Goal: Task Accomplishment & Management: Manage account settings

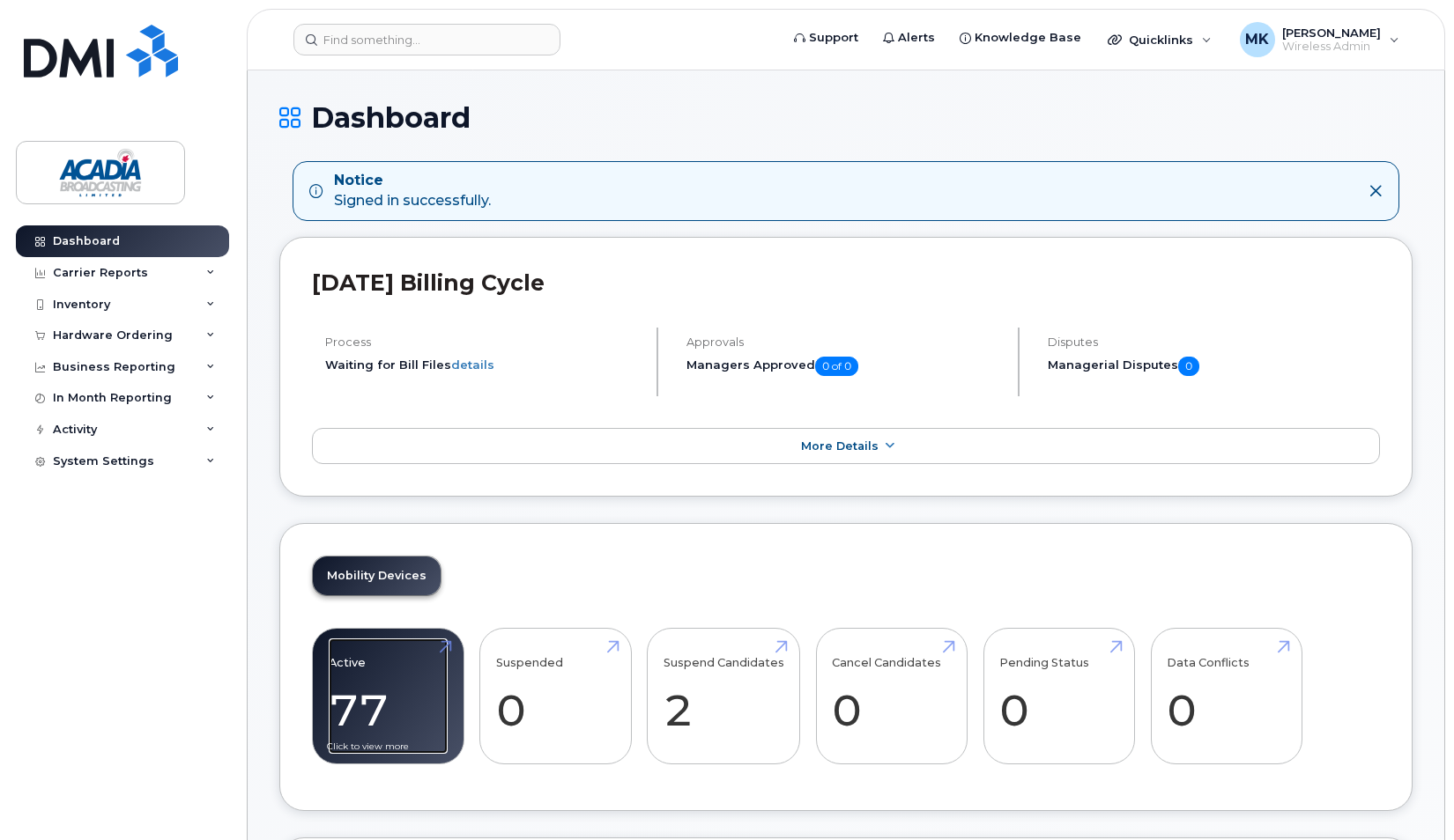
click at [403, 657] on link "Active 77 8%" at bounding box center [387, 697] width 119 height 116
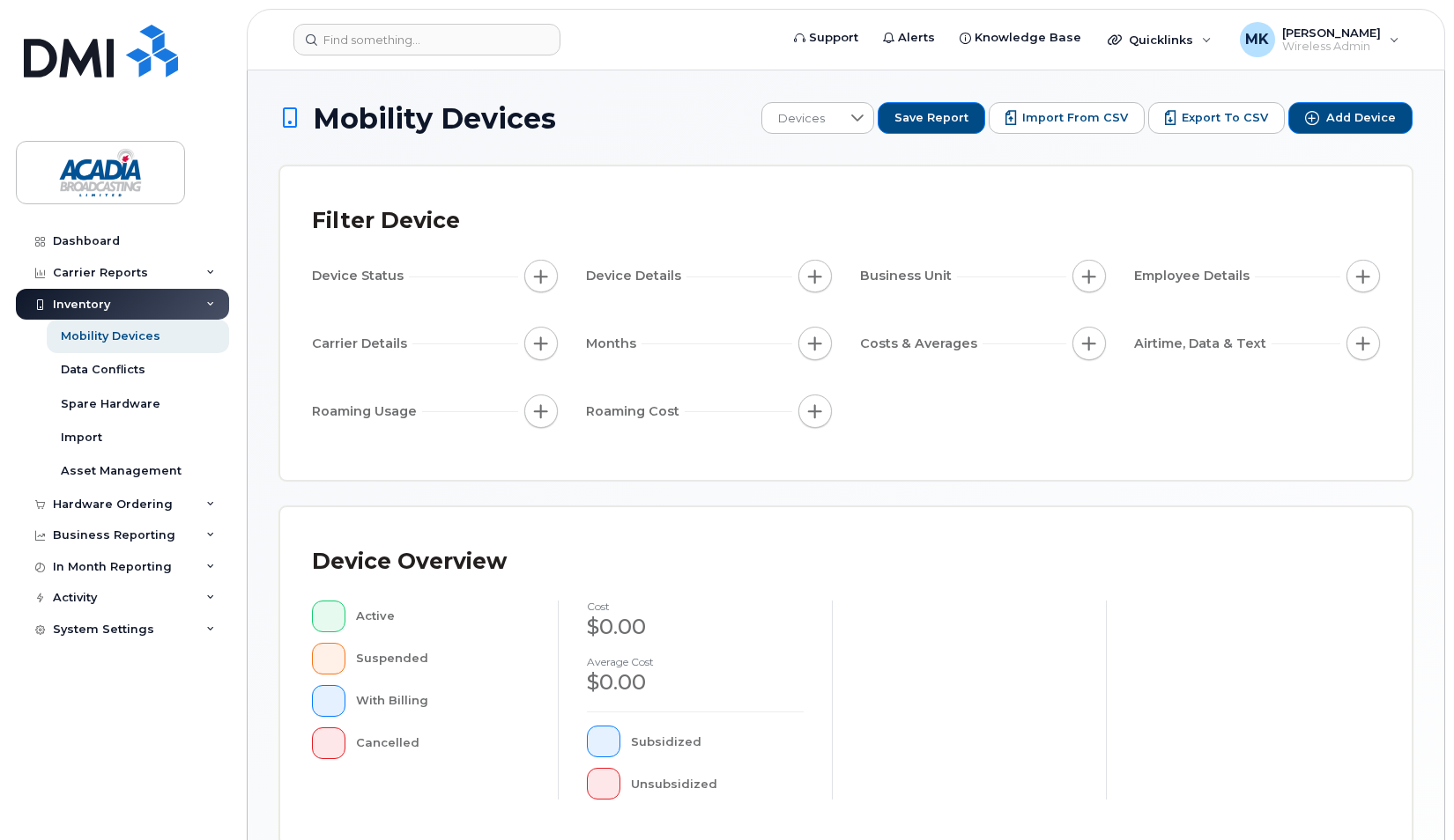
scroll to position [435, 0]
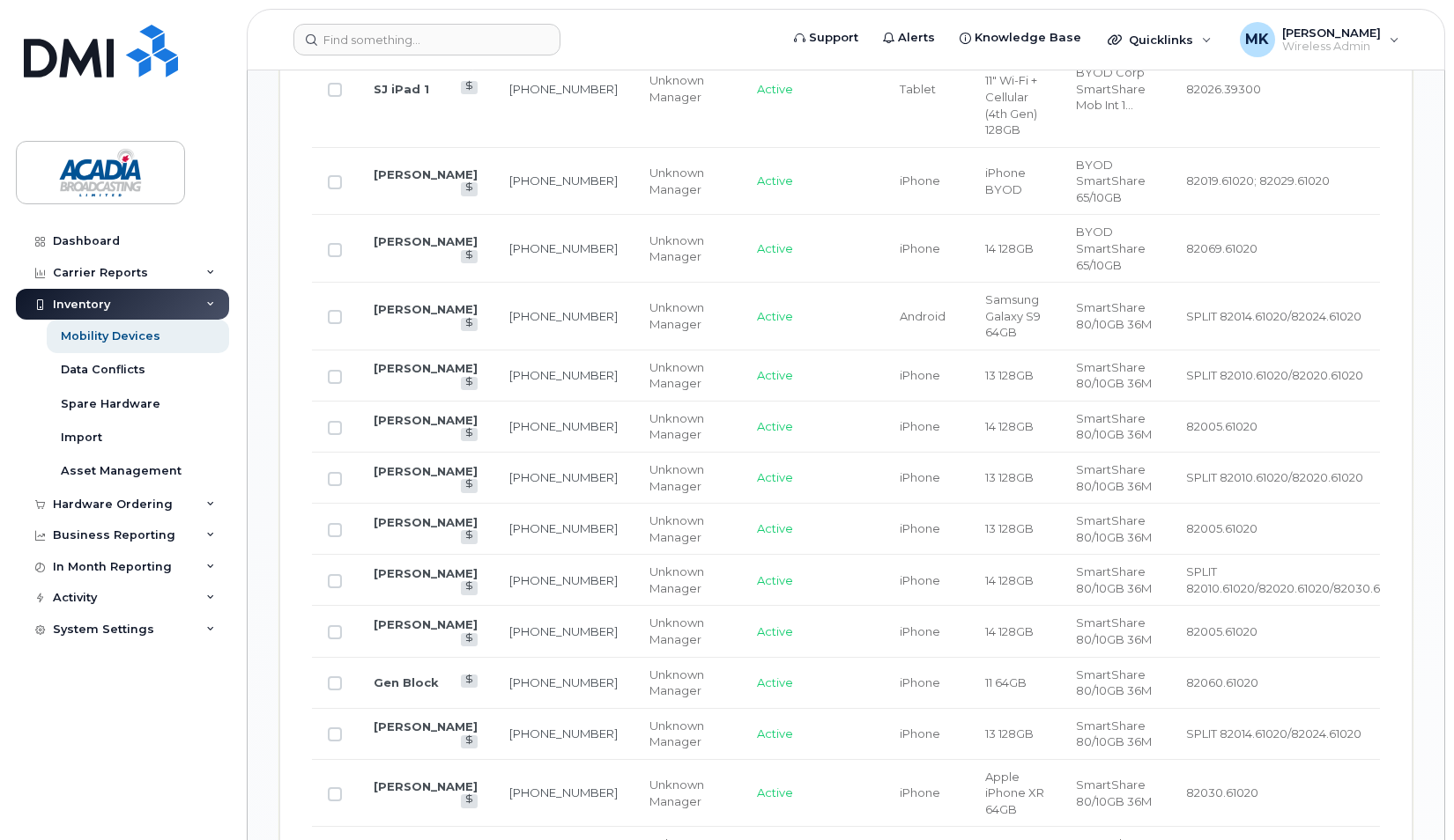
scroll to position [1818, 0]
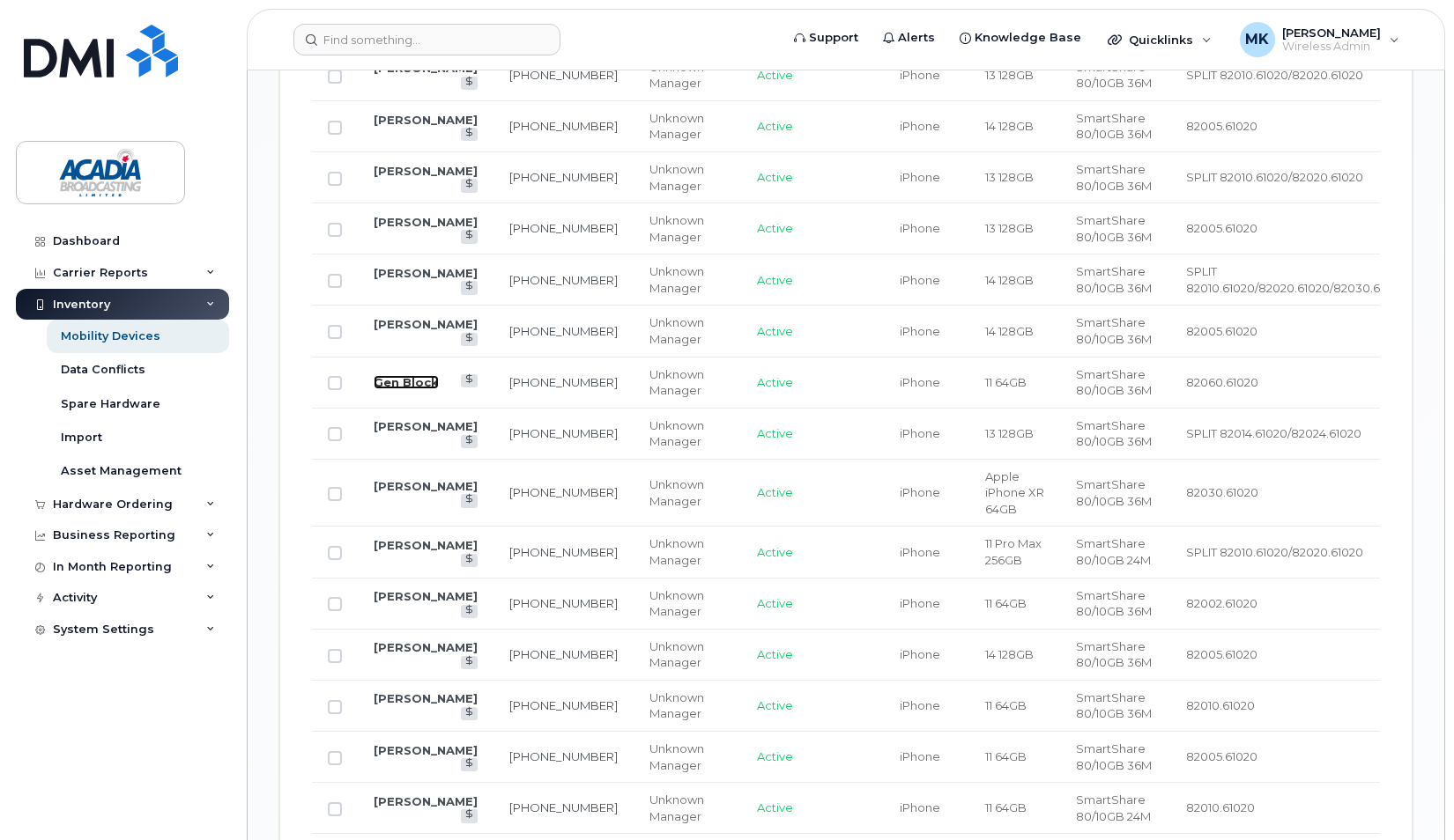
click at [399, 389] on link "Gen Block" at bounding box center [406, 382] width 65 height 14
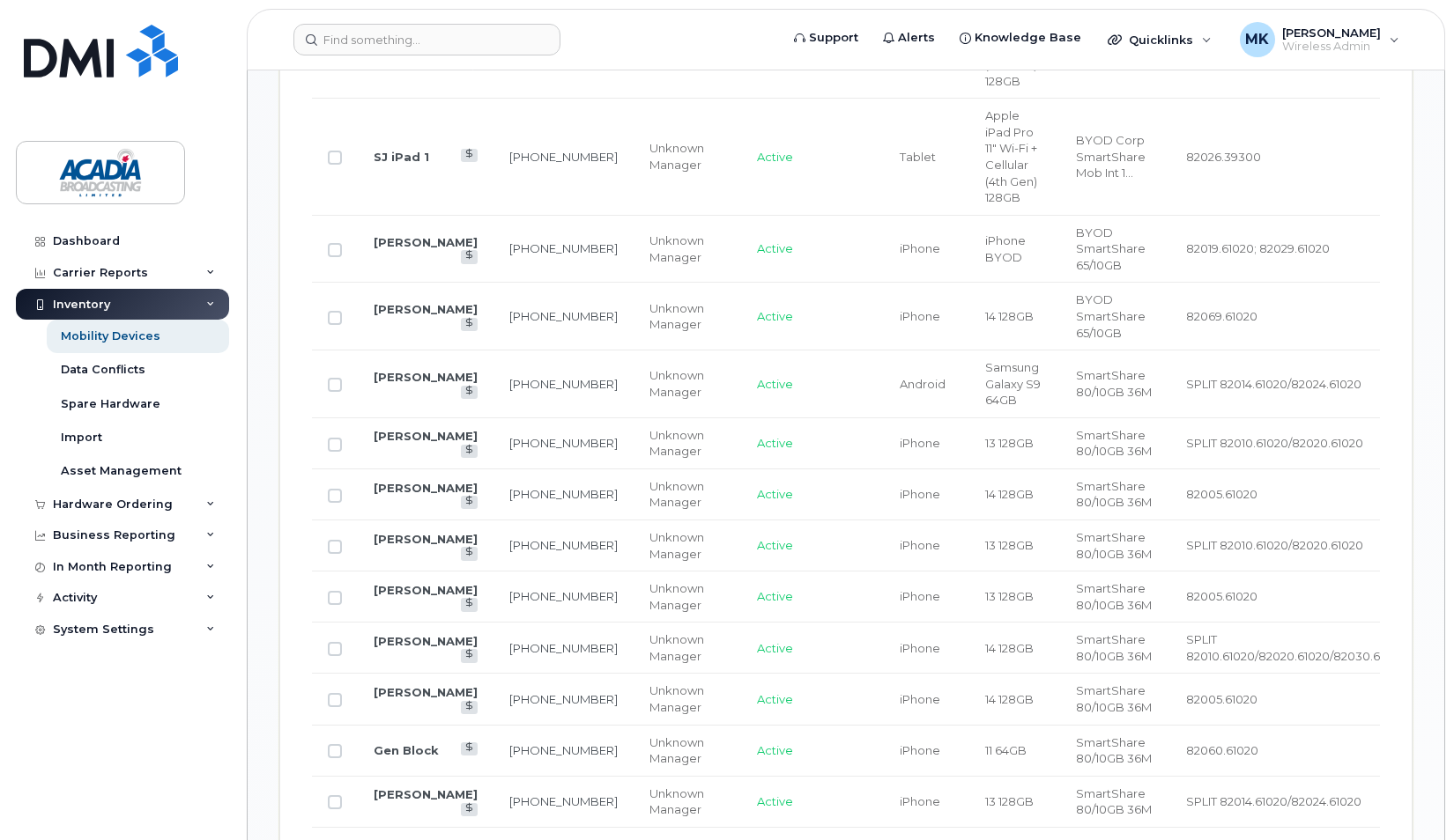
scroll to position [1442, 0]
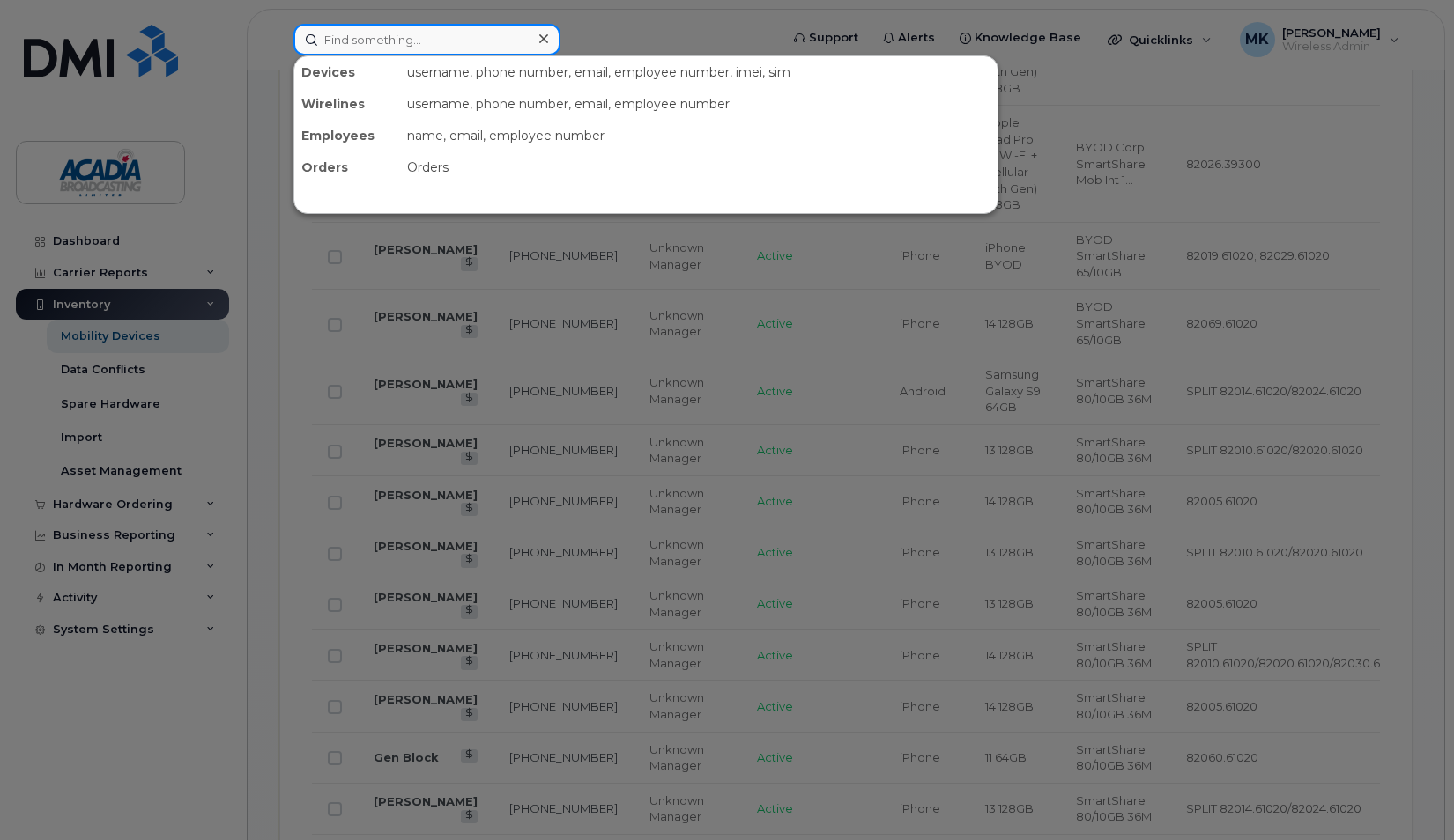
click at [443, 38] on input at bounding box center [427, 39] width 267 height 32
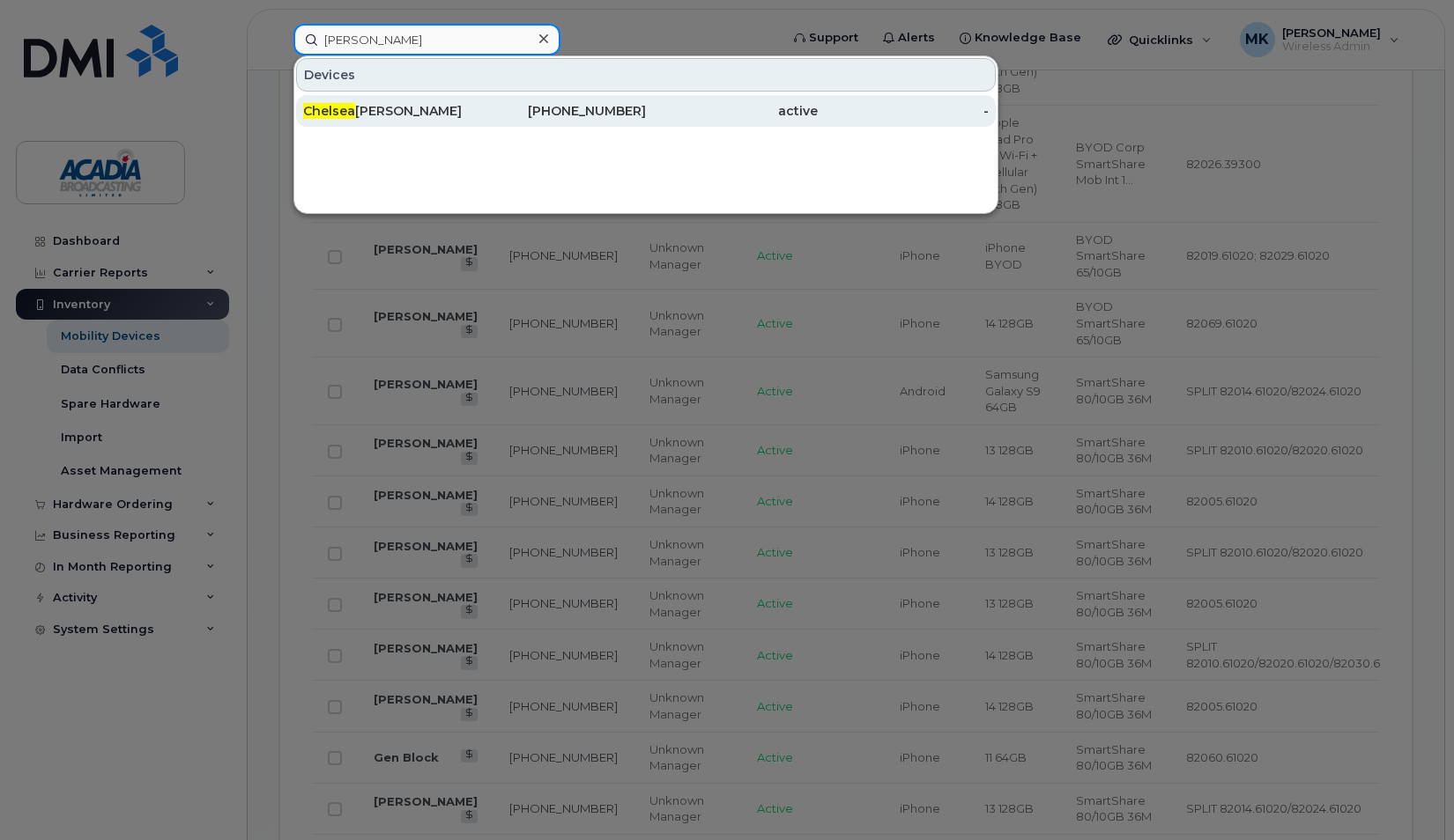
type input "chelsea"
click at [654, 111] on div "active" at bounding box center [732, 110] width 172 height 18
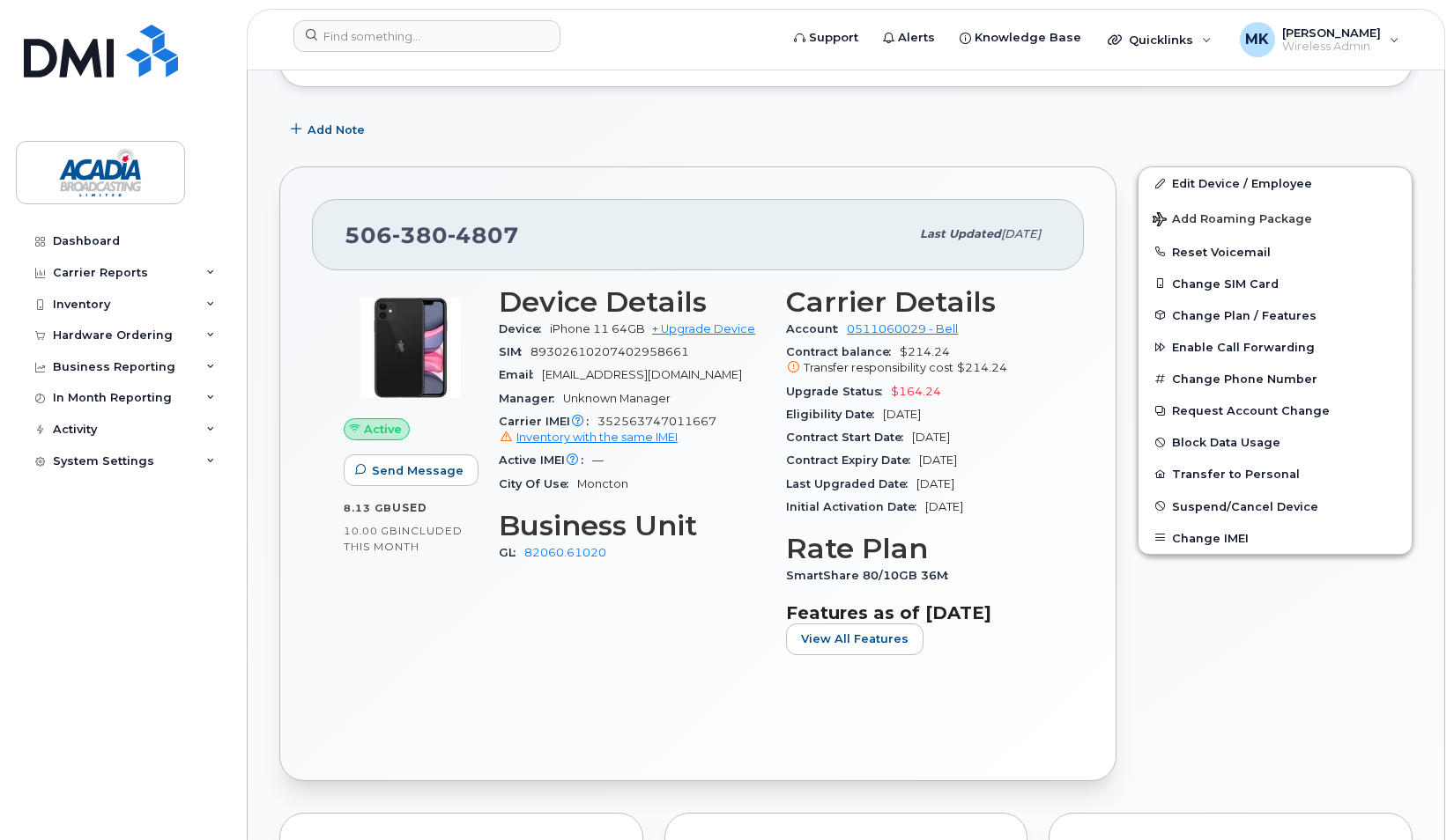
scroll to position [446, 0]
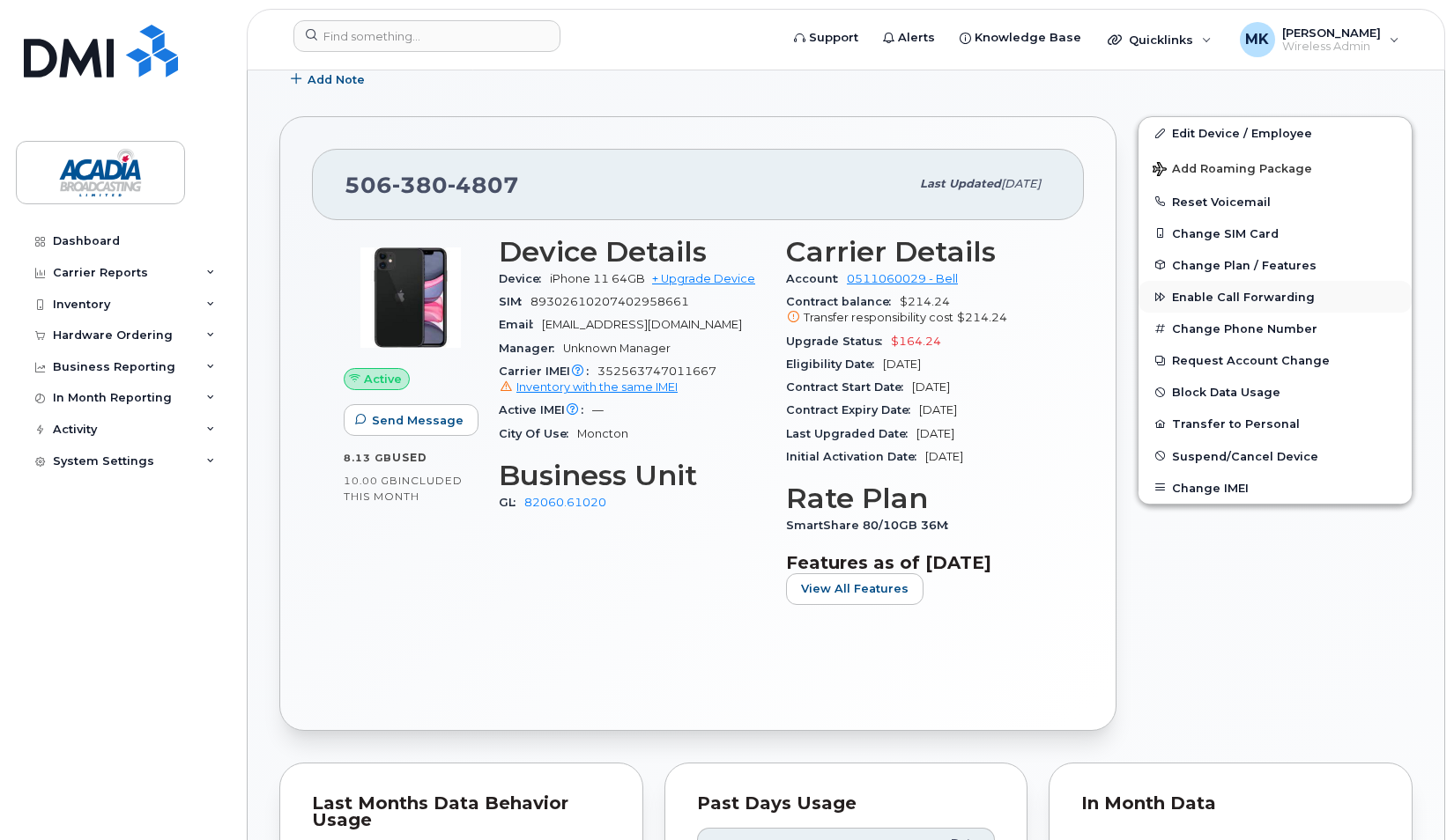
click at [1231, 291] on span "Enable Call Forwarding" at bounding box center [1243, 297] width 143 height 13
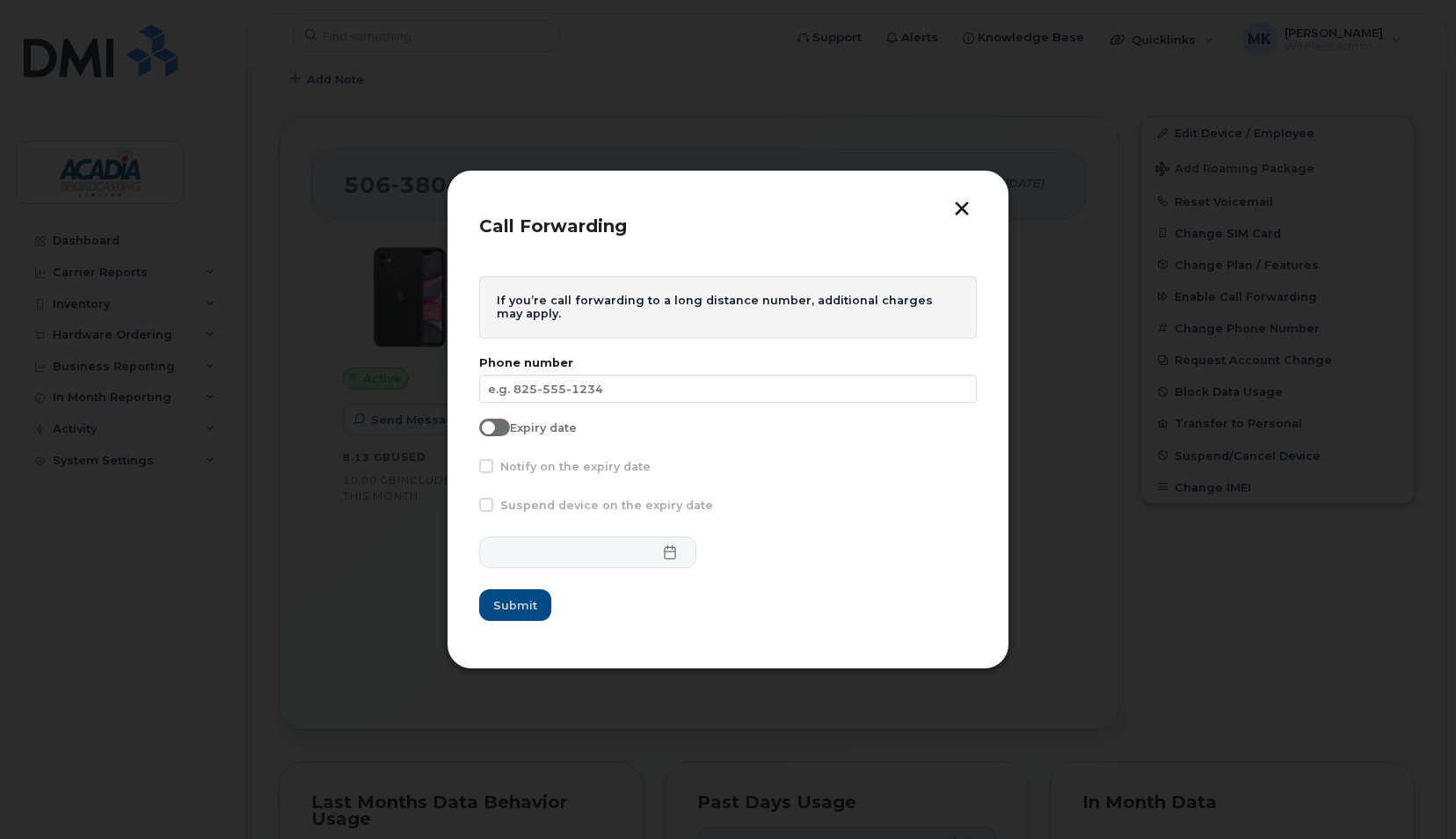
click at [495, 424] on span at bounding box center [494, 427] width 31 height 18
click at [493, 424] on input "Expiry date" at bounding box center [486, 425] width 14 height 14
checkbox input "true"
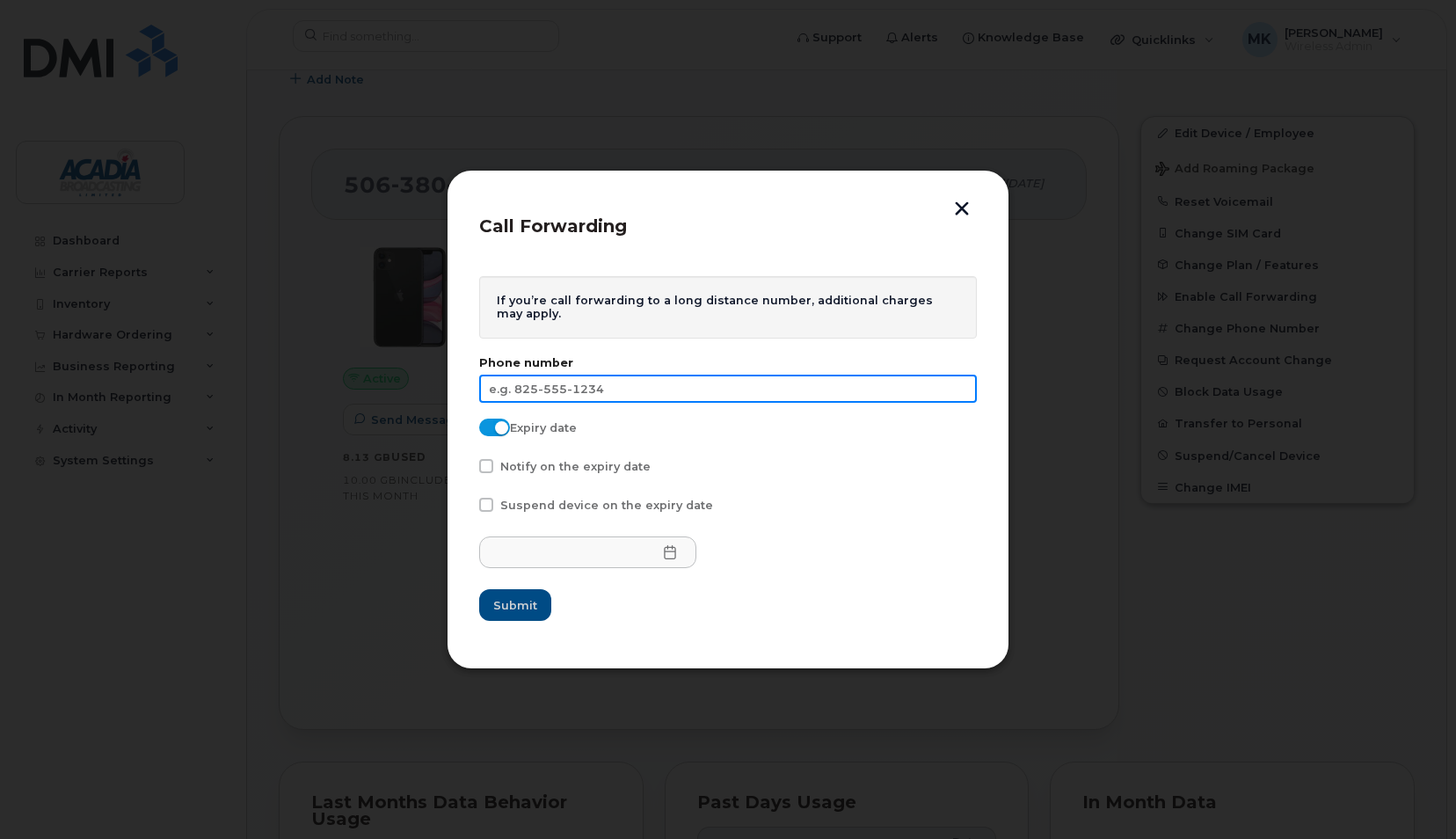
click at [660, 391] on input "text" at bounding box center [728, 389] width 498 height 28
type input "506-381-2759"
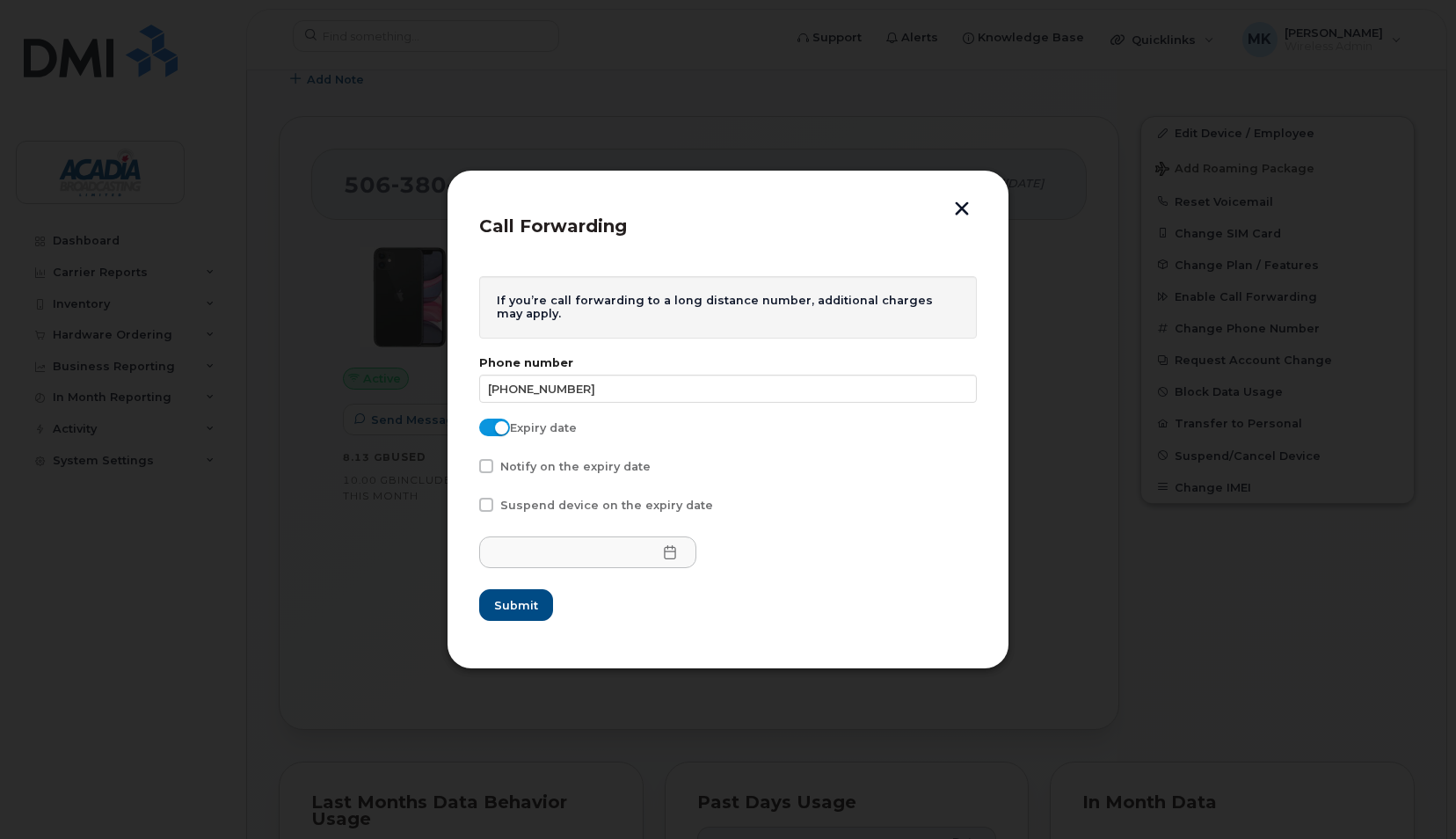
click at [586, 470] on span "Notify on the expiry date" at bounding box center [575, 466] width 150 height 13
click at [467, 468] on input "Notify on the expiry date" at bounding box center [462, 462] width 8 height 8
click at [546, 467] on span "Notify on the expiry date" at bounding box center [575, 466] width 150 height 13
click at [467, 467] on input "Notify on the expiry date" at bounding box center [462, 462] width 8 height 8
checkbox input "false"
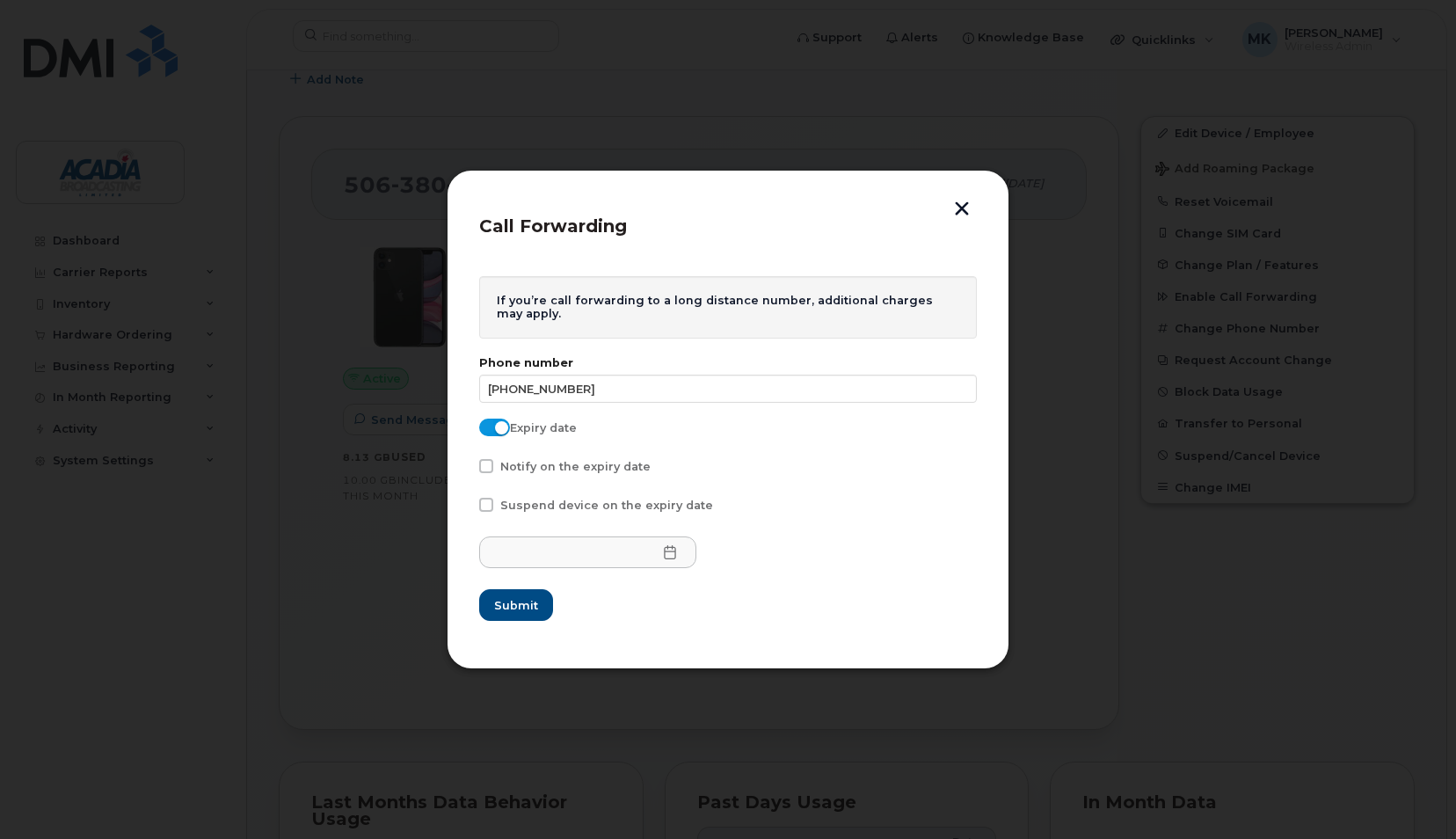
click at [500, 431] on span at bounding box center [494, 427] width 31 height 18
click at [493, 431] on input "Expiry date" at bounding box center [486, 425] width 14 height 14
checkbox input "false"
click at [503, 599] on span "Submit" at bounding box center [515, 605] width 44 height 17
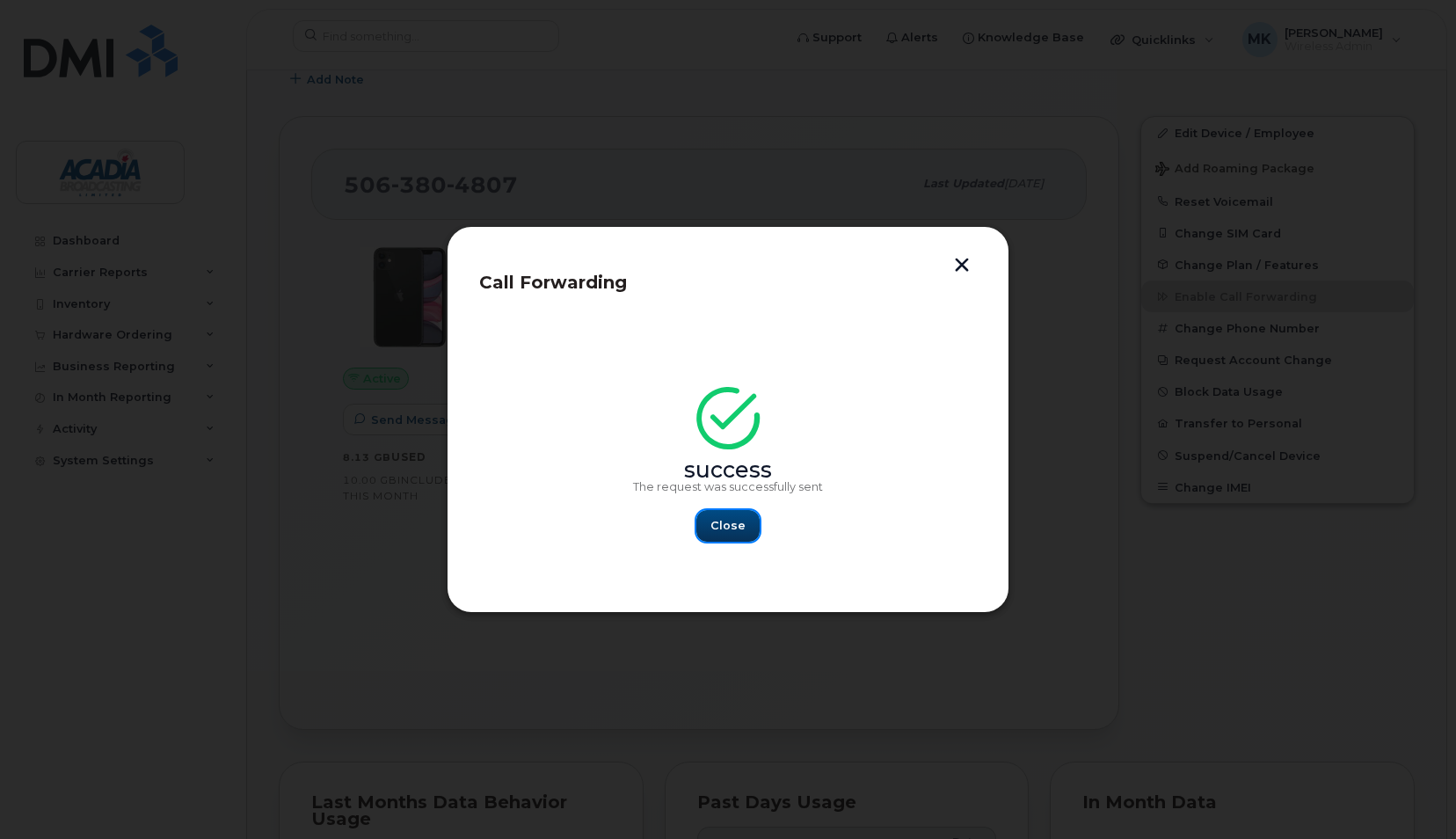
click at [723, 525] on span "Close" at bounding box center [728, 526] width 35 height 17
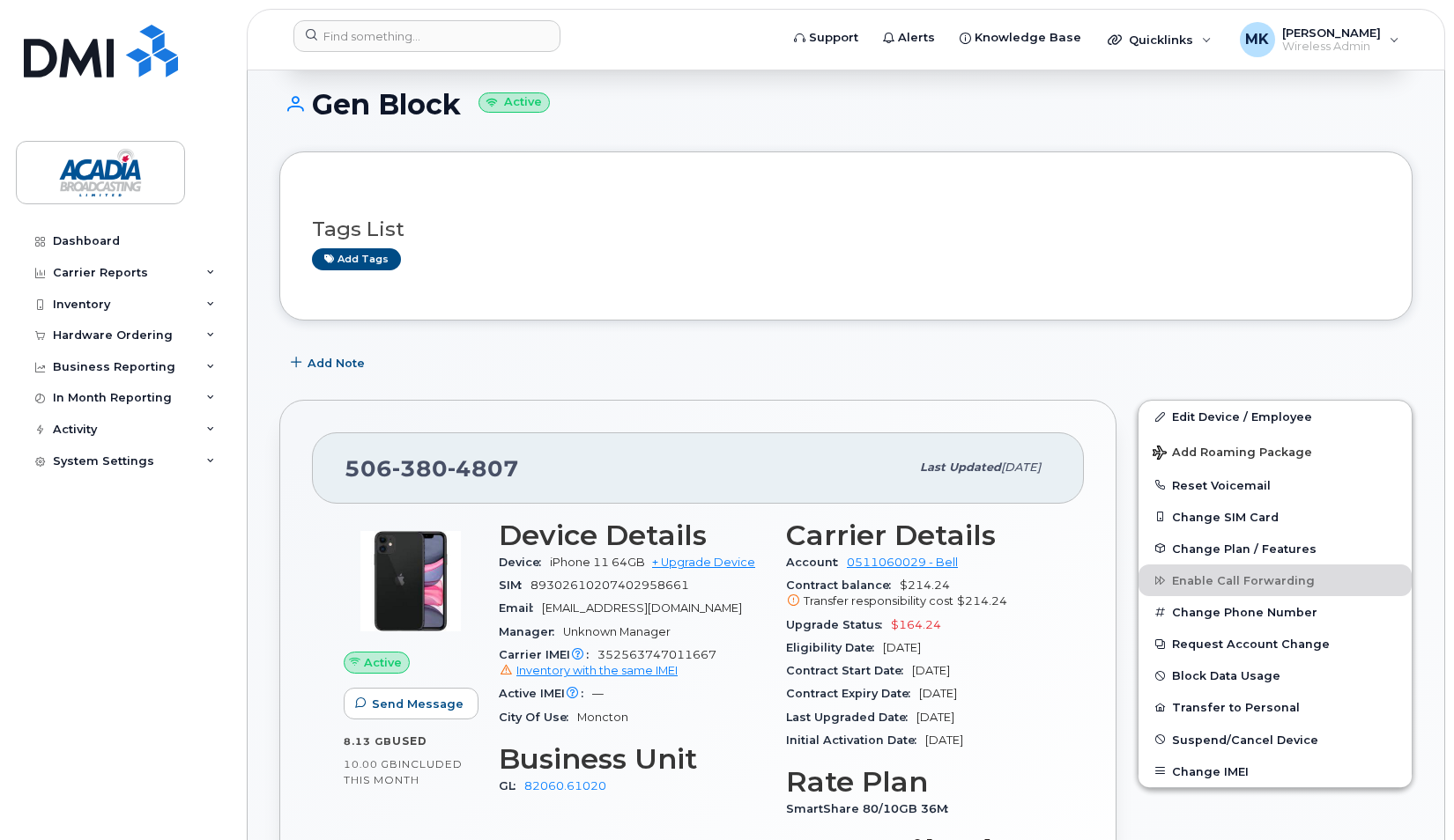
scroll to position [174, 0]
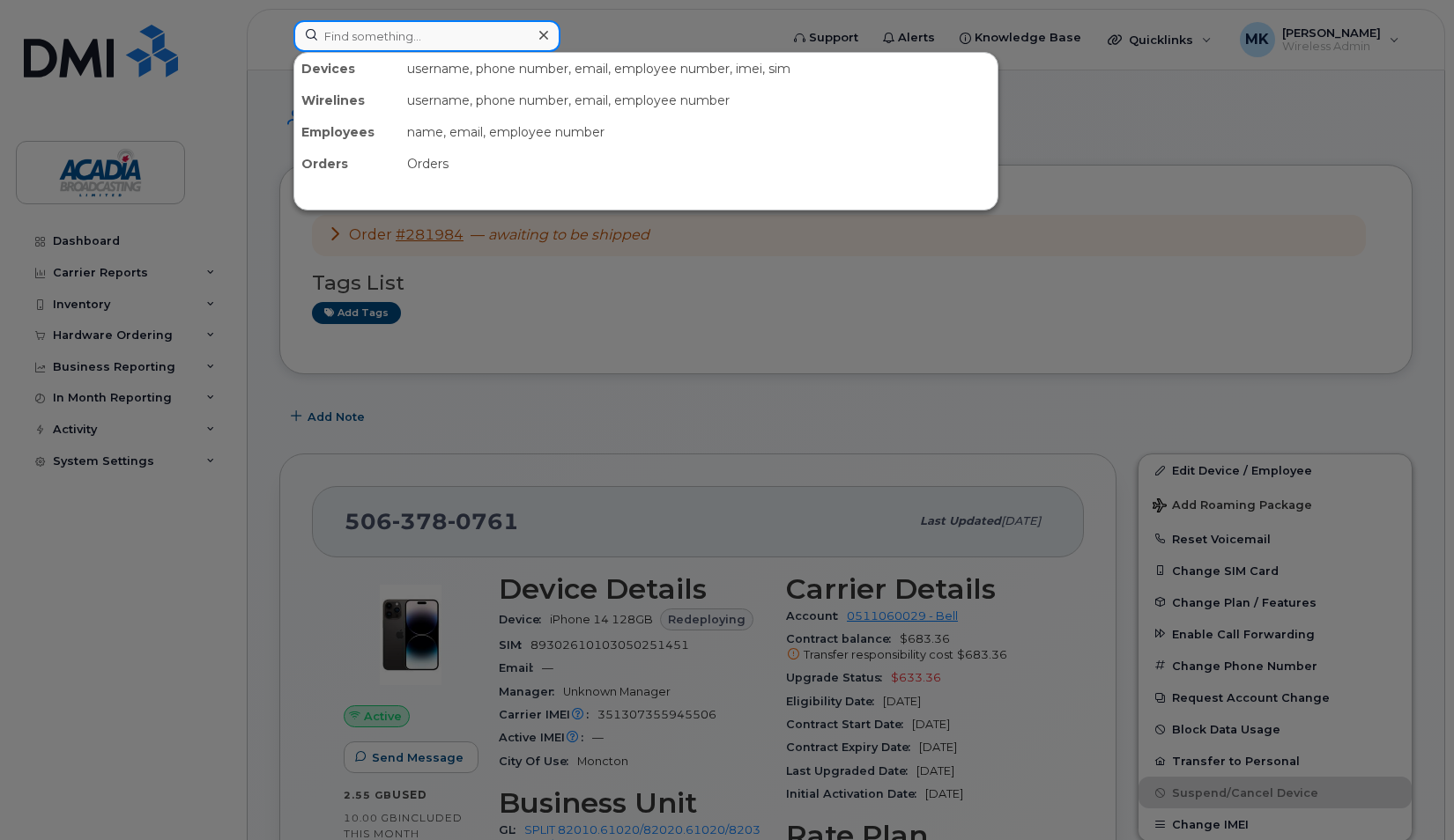
click at [387, 46] on input at bounding box center [427, 36] width 267 height 32
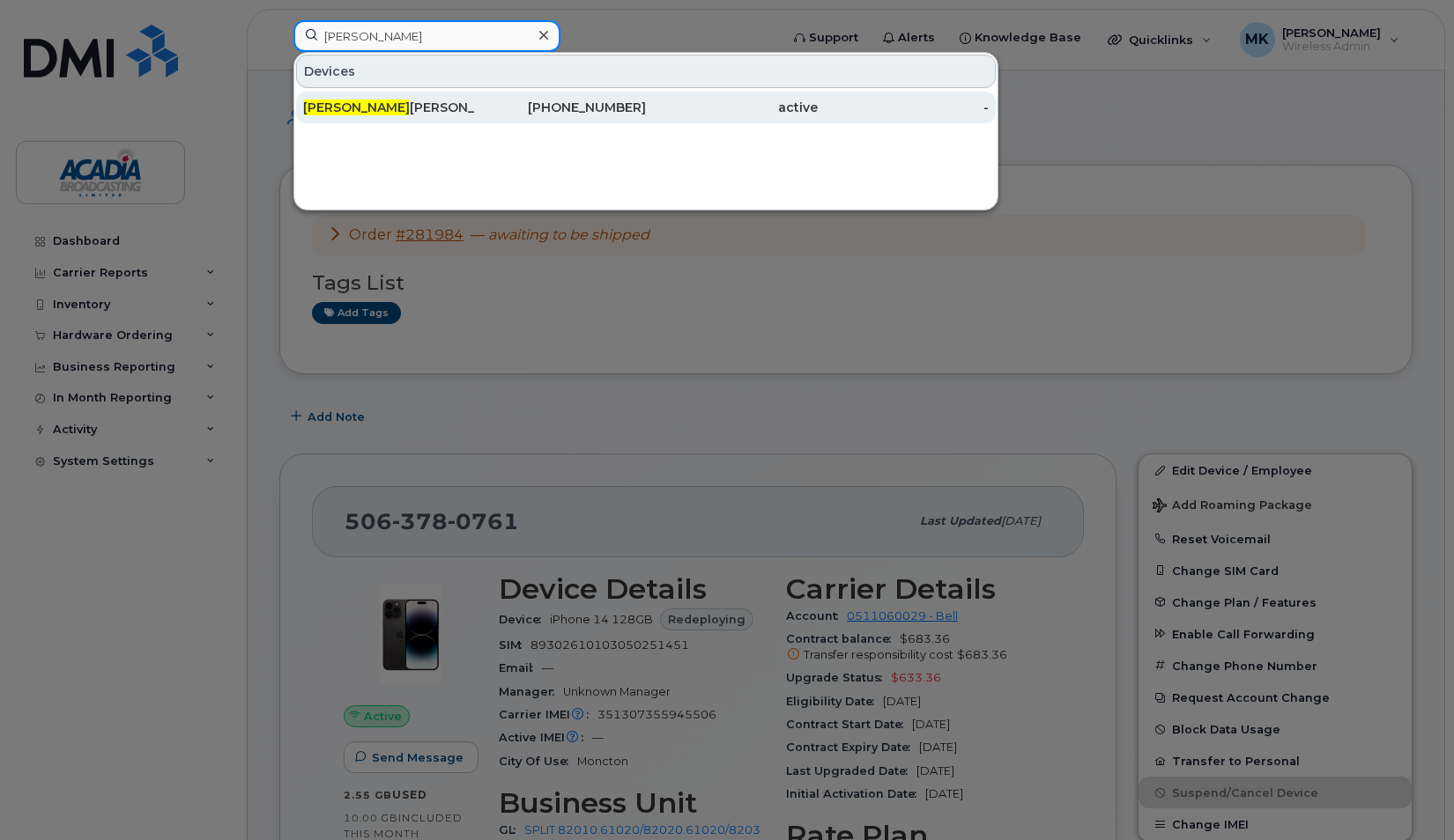
type input "brad"
click at [474, 95] on div "Brad Perry" at bounding box center [560, 108] width 172 height 32
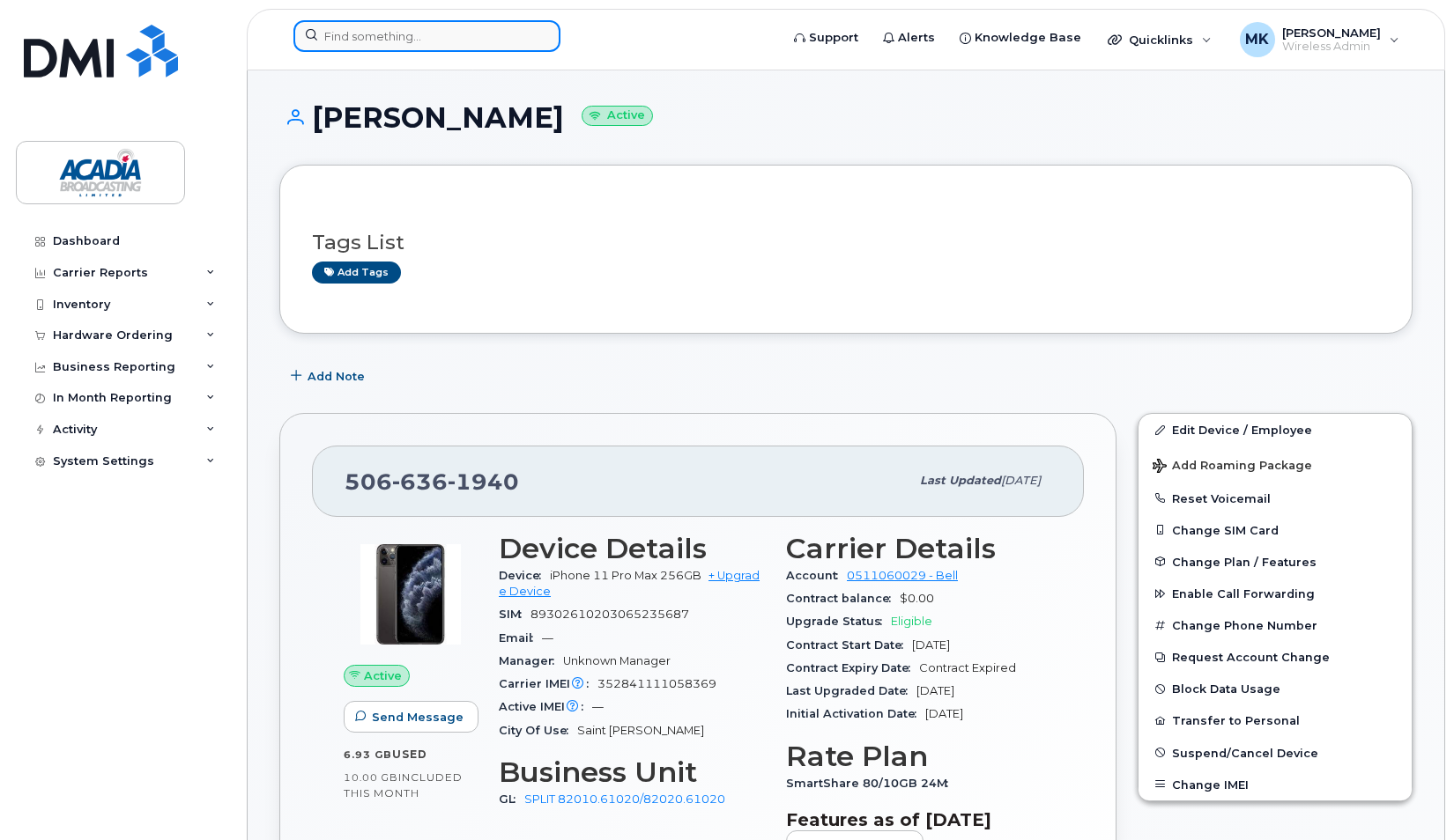
click at [455, 38] on input at bounding box center [427, 36] width 267 height 32
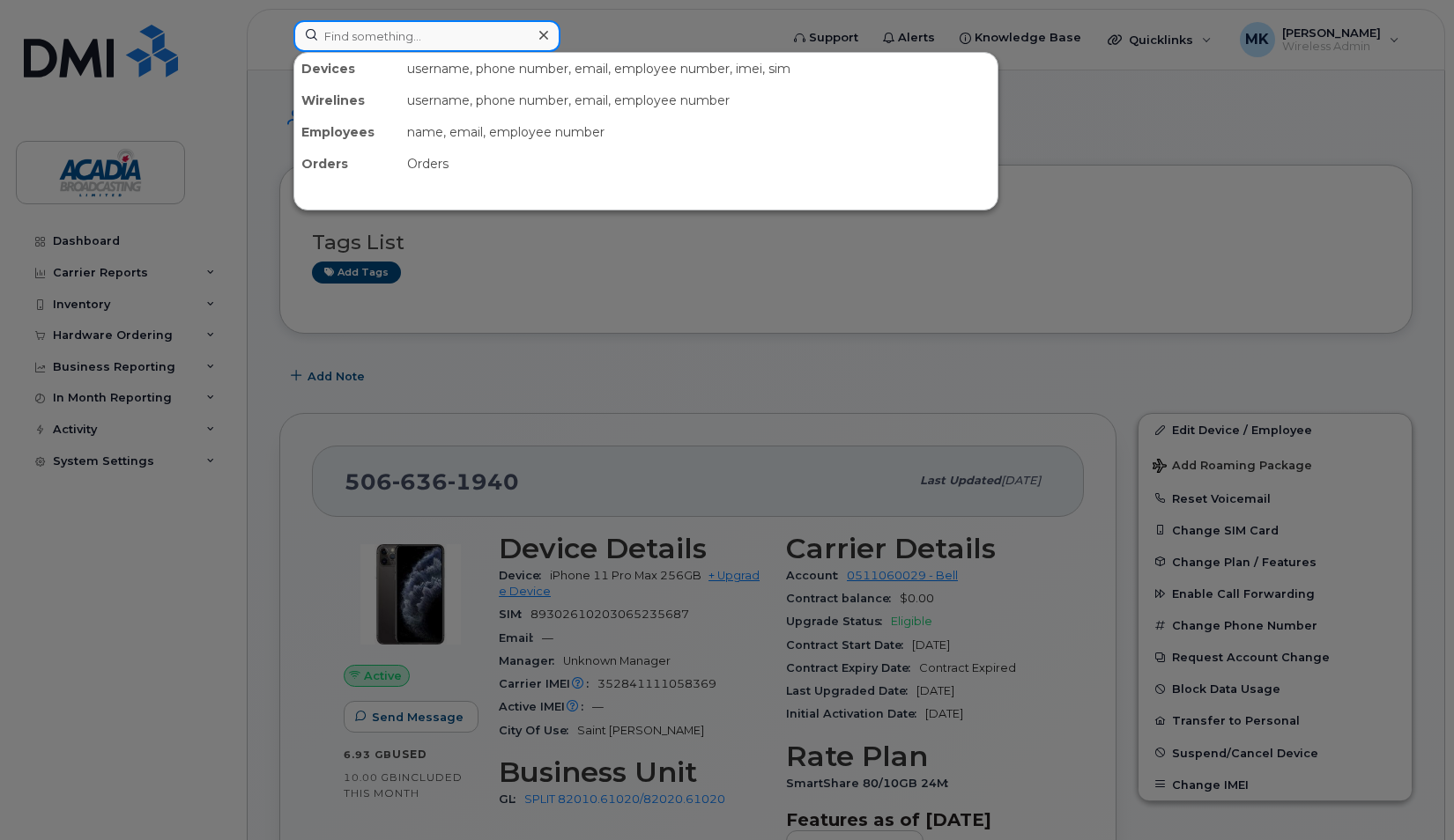
type input "r"
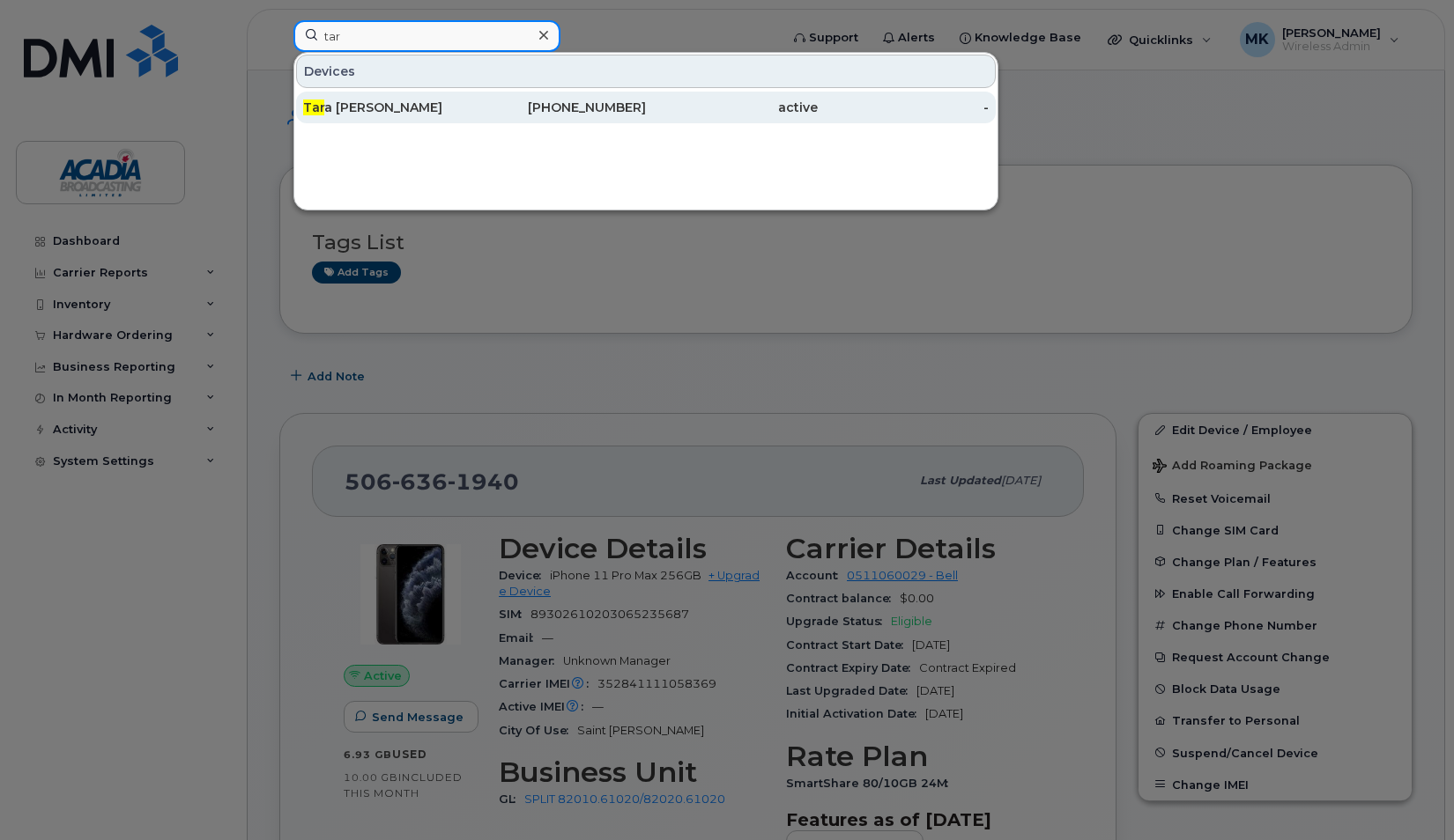
type input "tar"
click at [439, 109] on div "Tar a Clow" at bounding box center [389, 107] width 172 height 18
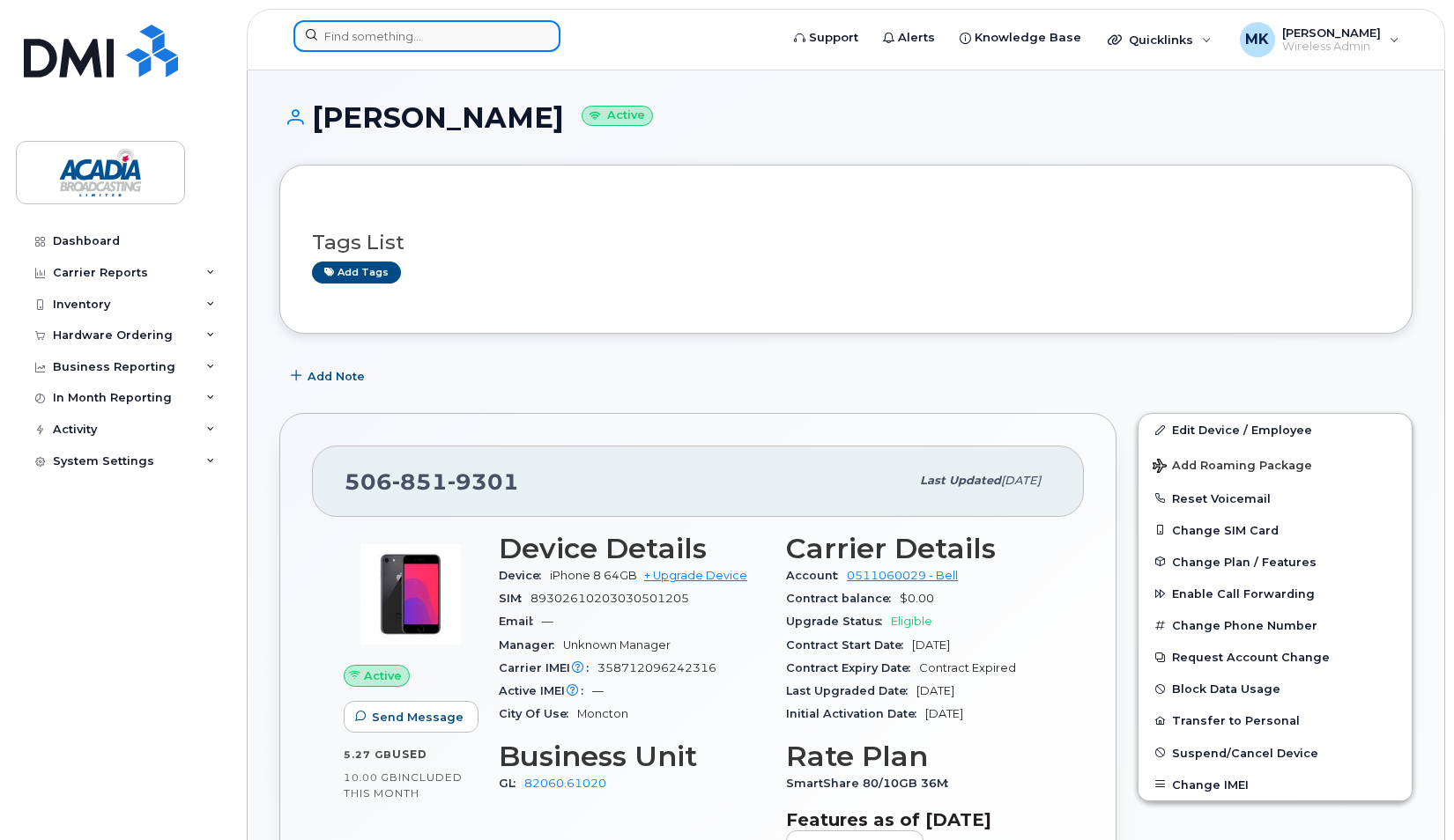
click at [443, 30] on input at bounding box center [427, 36] width 267 height 32
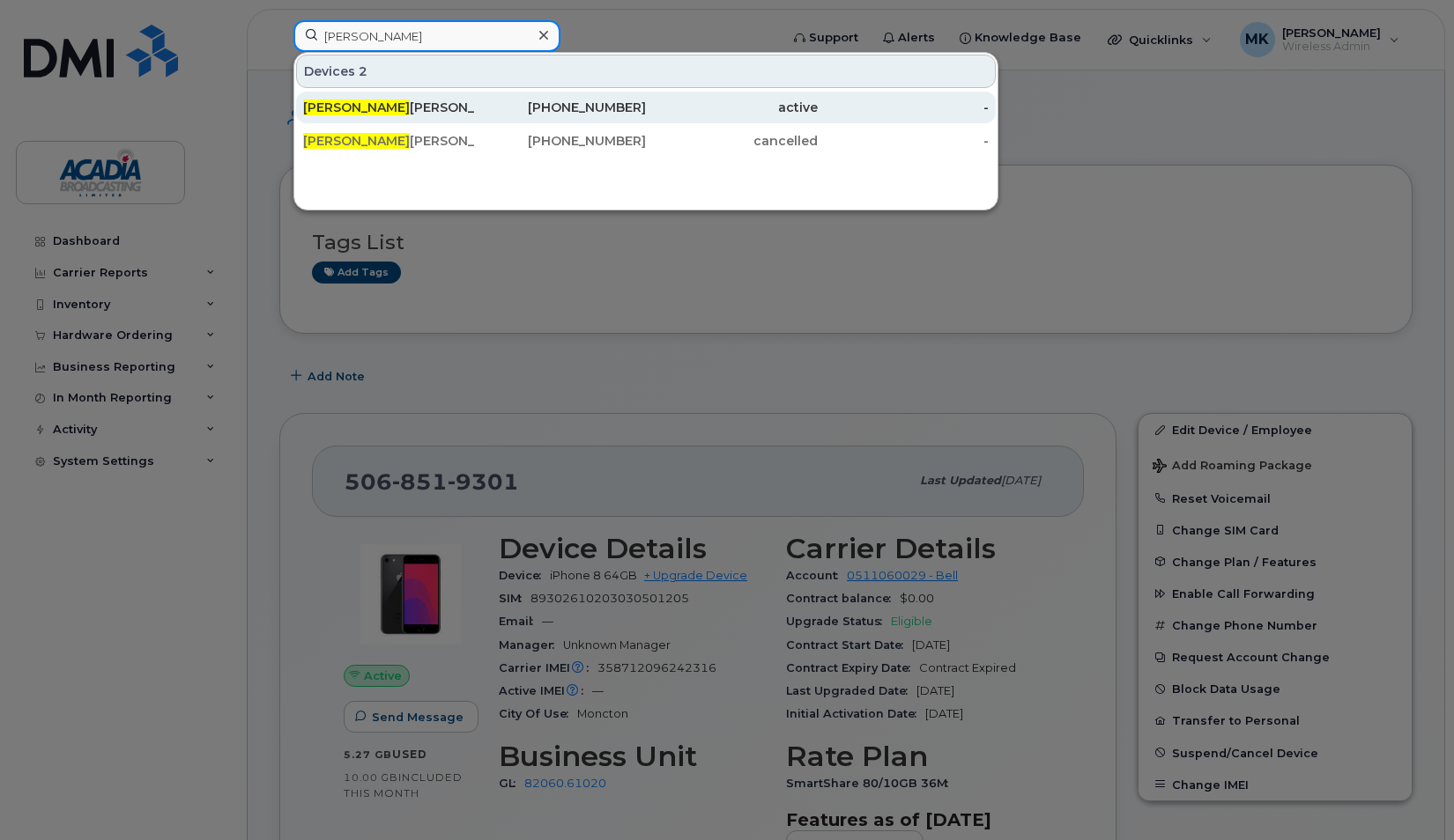
type input "alex"
click at [400, 107] on div "Alex Allen" at bounding box center [389, 107] width 172 height 18
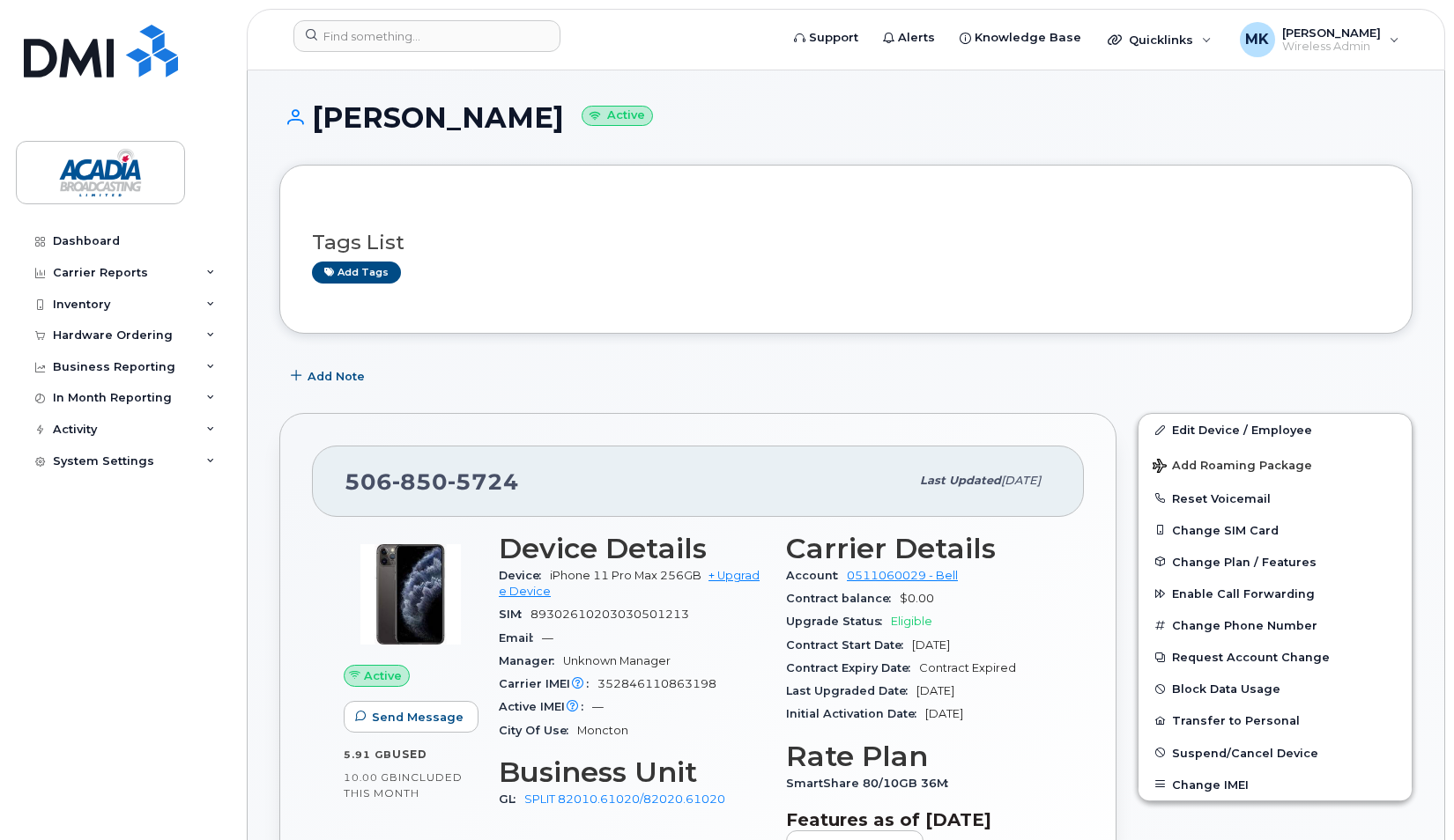
click at [450, 60] on header "Support Alerts Knowledge Base Quicklinks Suspend / Cancel Device Change SIM Car…" at bounding box center [846, 39] width 1198 height 62
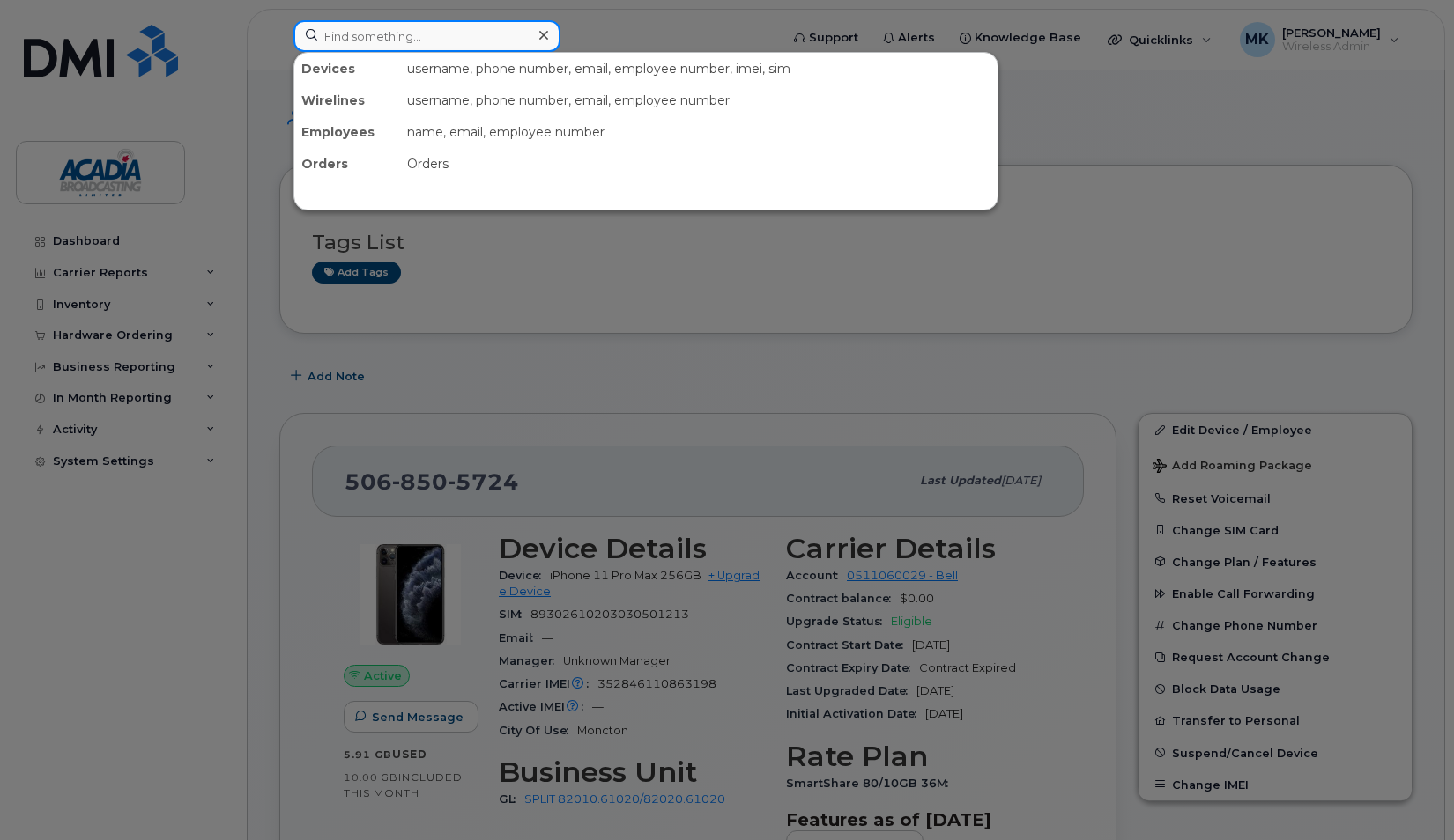
click at [458, 50] on input at bounding box center [427, 36] width 267 height 32
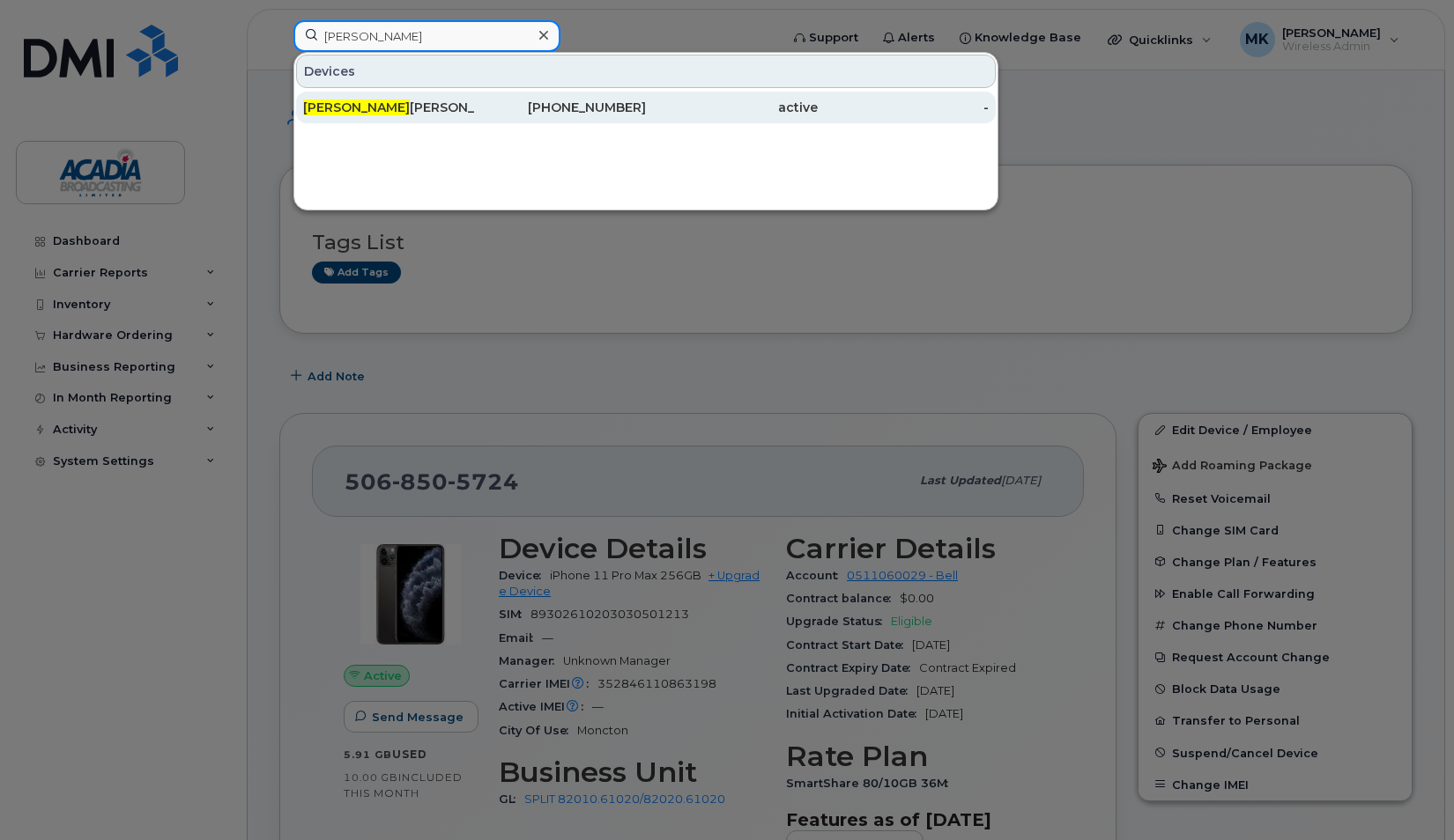
type input "[PERSON_NAME]"
click at [409, 98] on div "[PERSON_NAME]" at bounding box center [389, 107] width 172 height 18
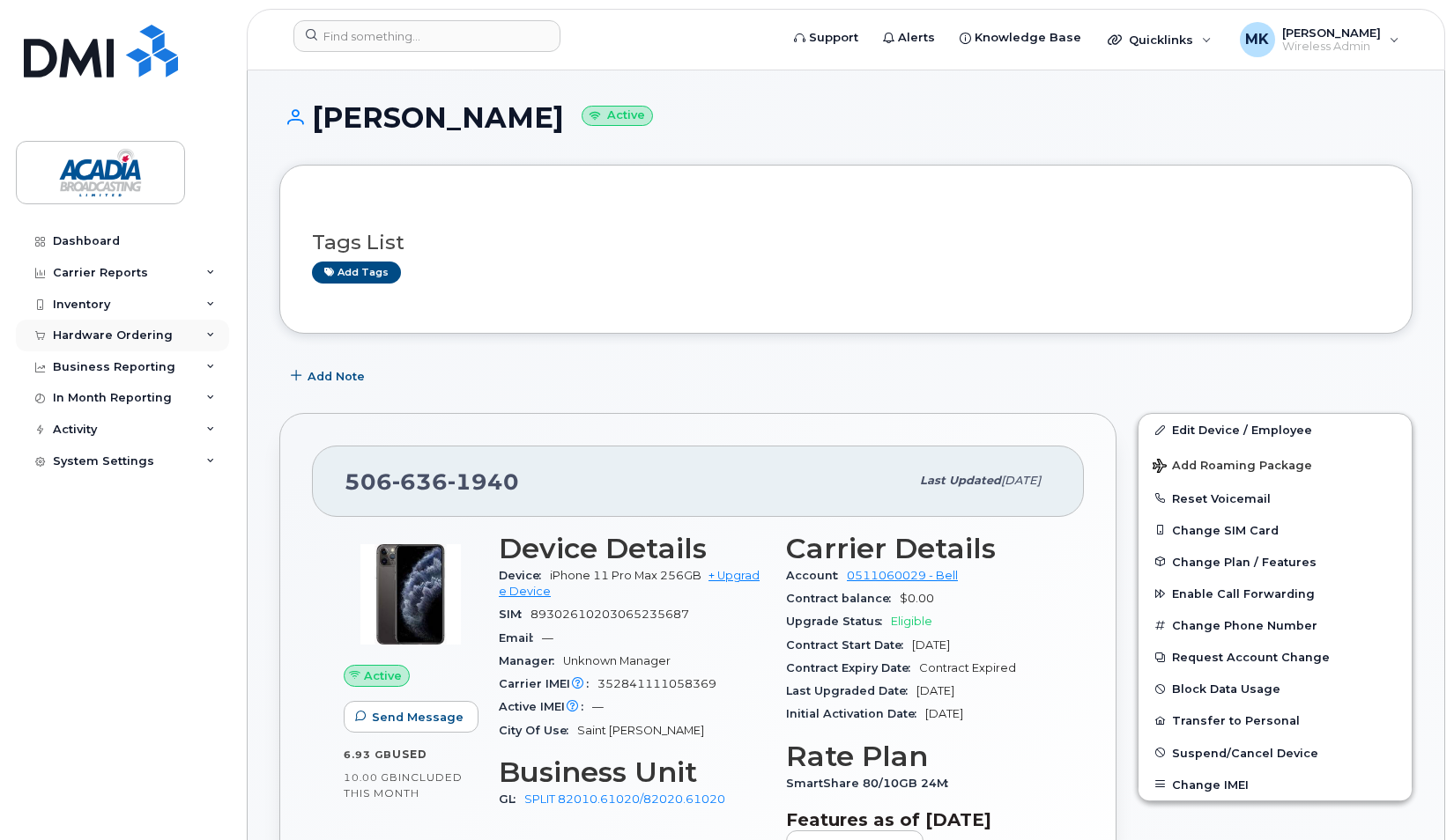
click at [201, 339] on div "Hardware Ordering" at bounding box center [123, 336] width 213 height 32
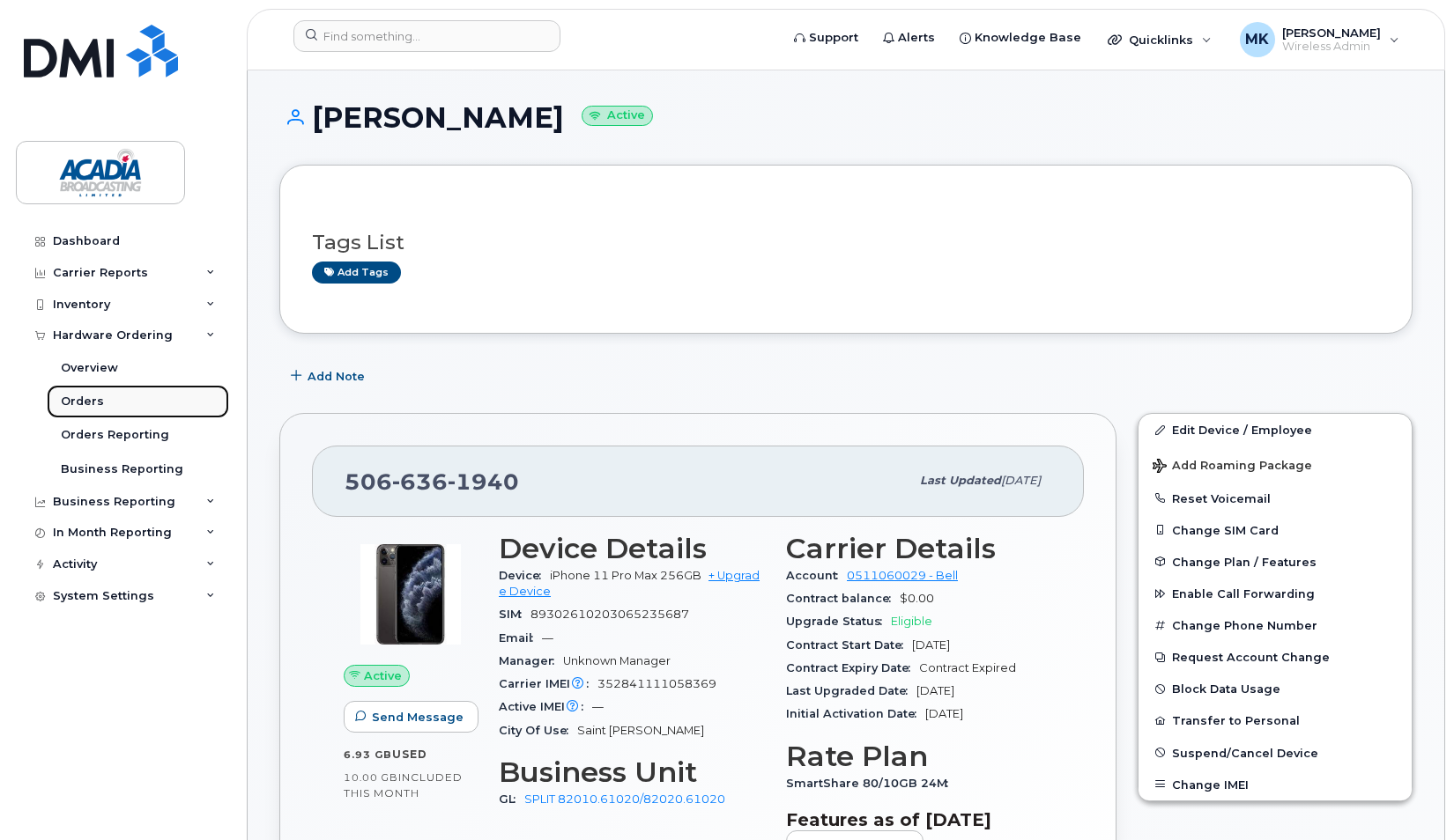
click at [80, 398] on div "Orders" at bounding box center [82, 401] width 43 height 16
